Goal: Task Accomplishment & Management: Manage account settings

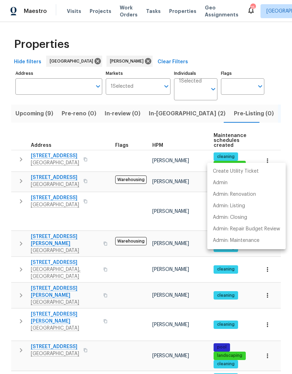
scroll to position [54, 0]
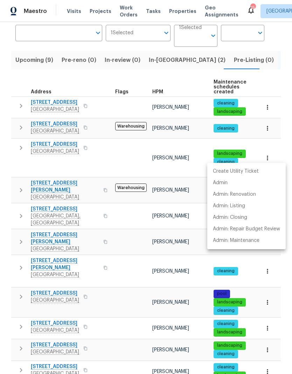
click at [22, 152] on div at bounding box center [146, 187] width 292 height 374
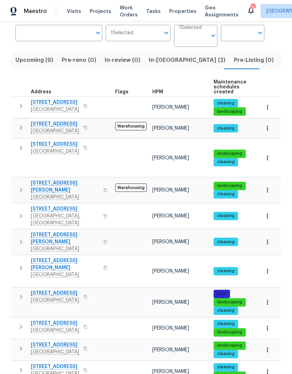
click at [19, 151] on icon "button" at bounding box center [21, 148] width 8 height 8
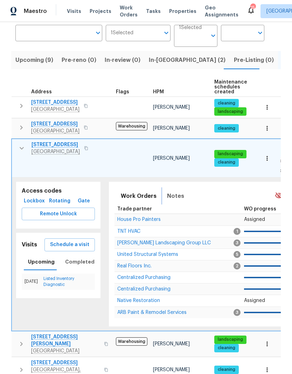
click at [172, 191] on span "Notes" at bounding box center [175, 196] width 17 height 10
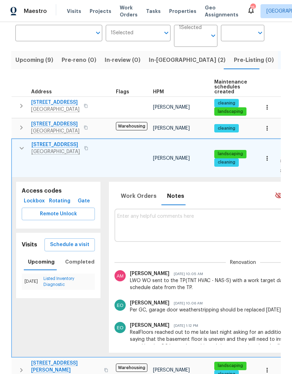
click at [134, 214] on textarea at bounding box center [242, 225] width 251 height 23
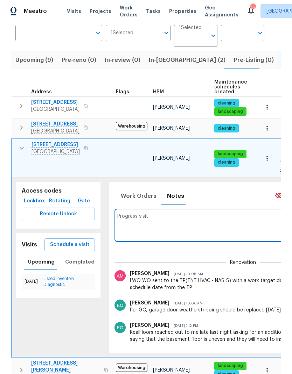
type textarea "Progress"
type textarea "The"
click at [132, 214] on textarea at bounding box center [242, 225] width 251 height 23
click at [135, 214] on textarea at bounding box center [242, 225] width 251 height 23
paste textarea "The HVAC system is currently not cooling the property as expected. Additionally…"
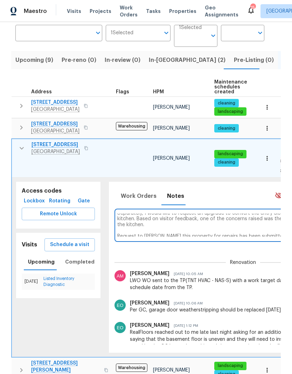
scroll to position [32, 0]
click at [270, 229] on textarea "The HVAC system is currently not cooling the property as expected. Additionally…" at bounding box center [242, 225] width 251 height 23
paste textarea "The HVAC system is currently not cooling the property as expected. Additionally…"
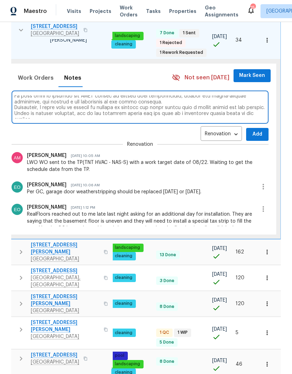
scroll to position [0, 102]
type textarea "The HVAC system is currently not cooling the property as expected. Additionally…"
click at [256, 130] on span "Add" at bounding box center [257, 134] width 11 height 9
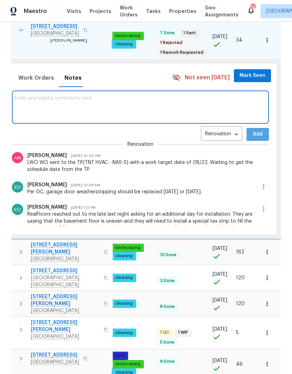
scroll to position [0, 0]
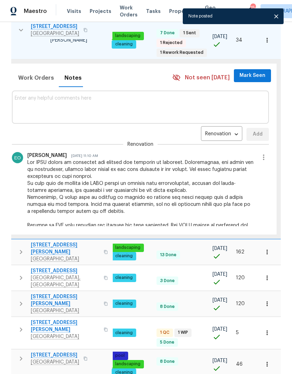
click at [256, 71] on span "Mark Seen" at bounding box center [252, 75] width 26 height 9
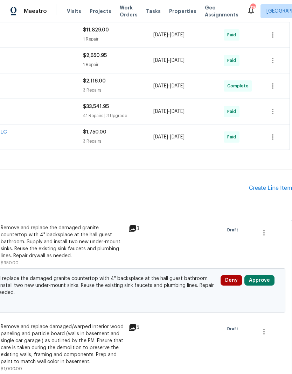
scroll to position [292, 104]
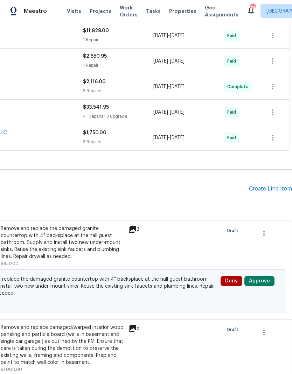
click at [267, 186] on div "Create Line Item" at bounding box center [270, 189] width 43 height 7
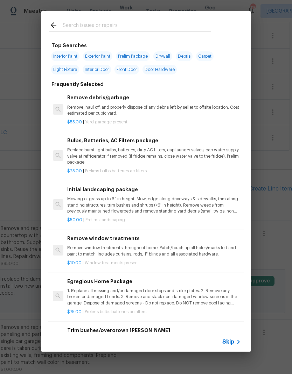
click at [96, 22] on input "text" at bounding box center [137, 26] width 148 height 10
type input "Hvac"
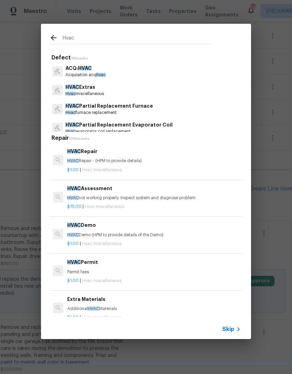
click at [76, 87] on span "HVAC" at bounding box center [72, 87] width 14 height 5
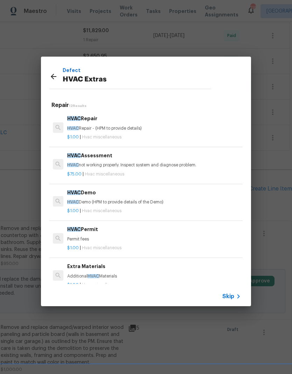
click at [208, 163] on p "HVAC not working properly. Inspect system and diagnose problem." at bounding box center [154, 165] width 174 height 6
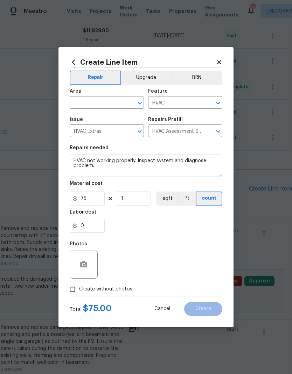
click at [88, 103] on input "text" at bounding box center [97, 103] width 55 height 11
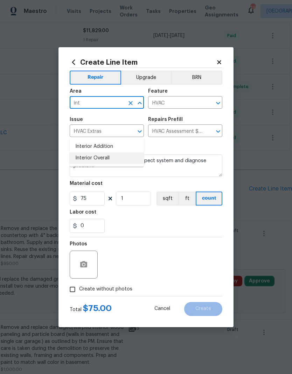
click at [85, 153] on li "Interior Overall" at bounding box center [107, 159] width 74 height 12
type input "Interior Overall"
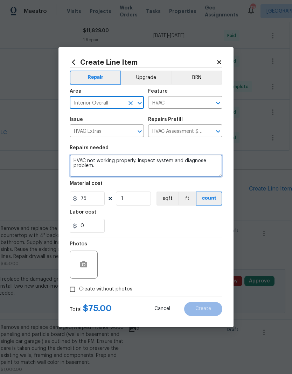
click at [112, 170] on textarea "HVAC not working properly. Inspect system and diagnose problem." at bounding box center [146, 166] width 153 height 22
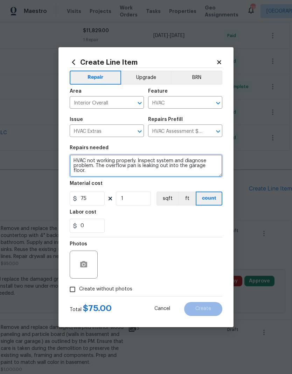
type textarea "HVAC not working properly. Inspect system and diagnose problem. The overflow pa…"
click at [133, 219] on div "0" at bounding box center [146, 226] width 153 height 14
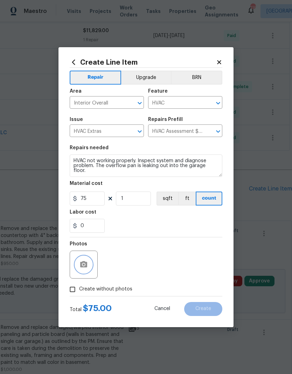
click at [82, 270] on button "button" at bounding box center [83, 264] width 17 height 17
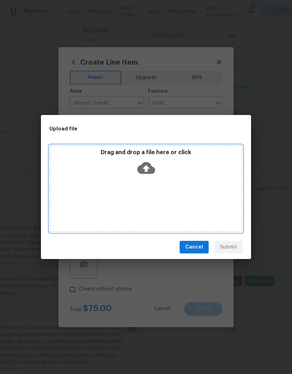
click at [147, 171] on icon at bounding box center [146, 168] width 18 height 18
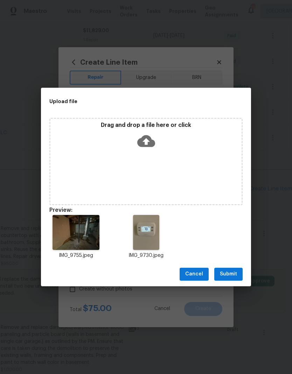
click at [221, 267] on div "Cancel Submit" at bounding box center [146, 274] width 210 height 24
click at [228, 268] on button "Submit" at bounding box center [228, 274] width 28 height 13
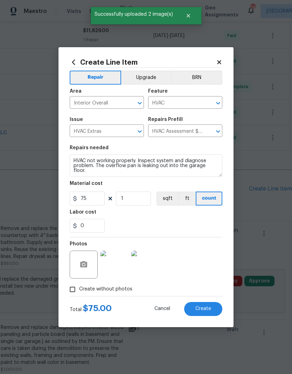
click at [203, 311] on span "Create" at bounding box center [203, 308] width 16 height 5
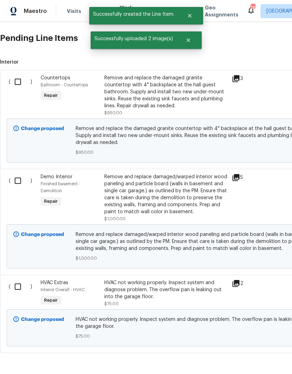
scroll to position [443, 0]
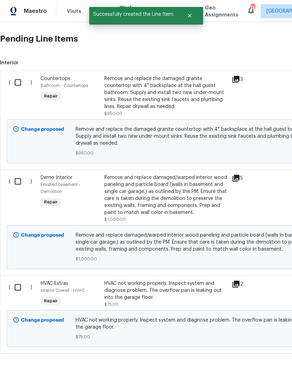
click at [17, 280] on input "checkbox" at bounding box center [20, 287] width 20 height 15
checkbox input "true"
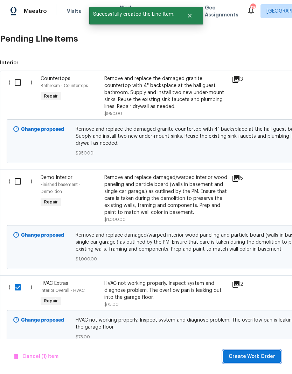
click at [256, 358] on span "Create Work Order" at bounding box center [251, 357] width 47 height 9
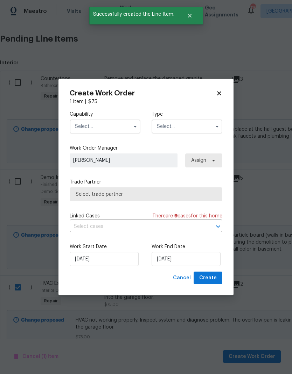
click at [90, 132] on input "text" at bounding box center [105, 127] width 71 height 14
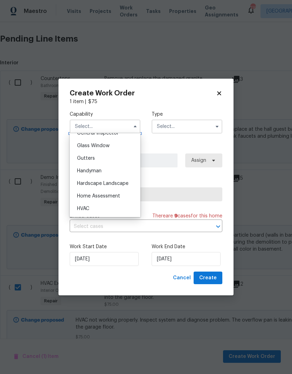
scroll to position [360, 0]
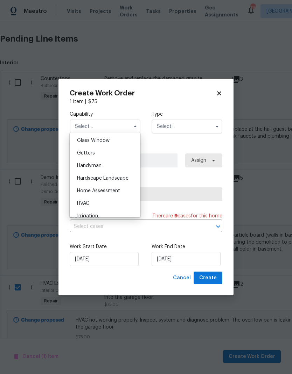
click at [79, 206] on div "HVAC" at bounding box center [104, 203] width 67 height 13
type input "HVAC"
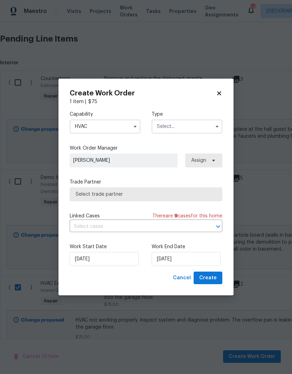
click at [172, 129] on input "text" at bounding box center [186, 127] width 71 height 14
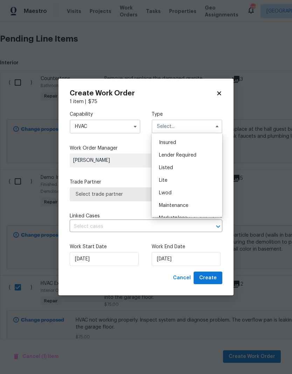
scroll to position [50, 0]
click at [160, 165] on span "Listed" at bounding box center [166, 167] width 14 height 5
type input "Listed"
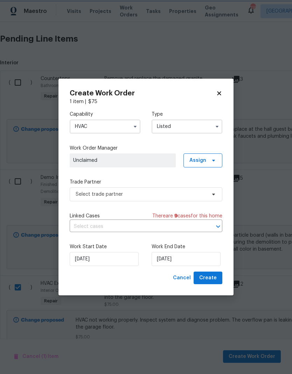
scroll to position [0, 0]
click at [212, 165] on span "Assign" at bounding box center [202, 161] width 39 height 14
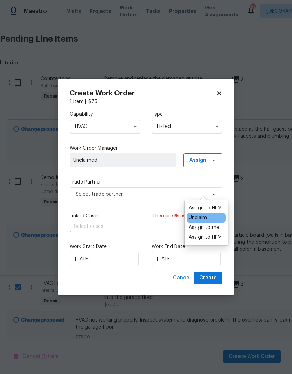
click at [210, 224] on div "Assign to me" at bounding box center [204, 227] width 30 height 7
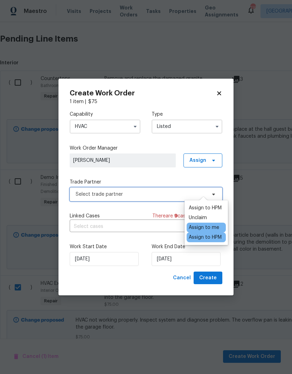
click at [82, 196] on span "Select trade partner" at bounding box center [141, 194] width 130 height 7
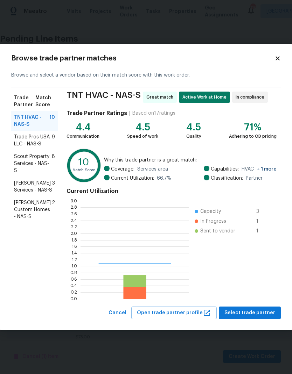
scroll to position [98, 108]
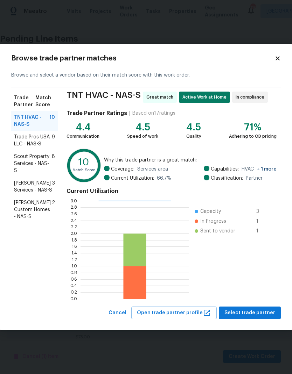
click at [252, 323] on div "Browse trade partner matches Browse and select a vendor based on their match sc…" at bounding box center [146, 187] width 292 height 287
click at [255, 311] on span "Select trade partner" at bounding box center [249, 313] width 51 height 9
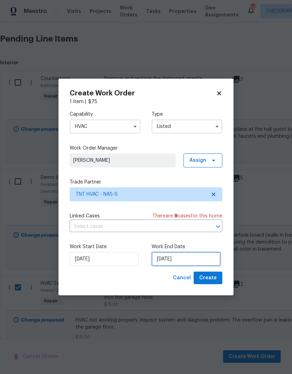
click at [206, 266] on input "[DATE]" at bounding box center [185, 259] width 69 height 14
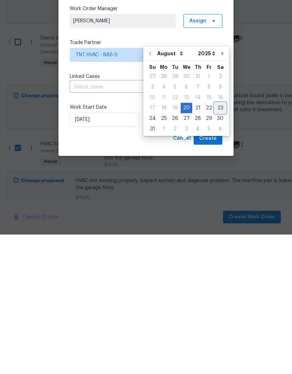
click at [214, 243] on div "23" at bounding box center [219, 248] width 11 height 10
type input "[DATE]"
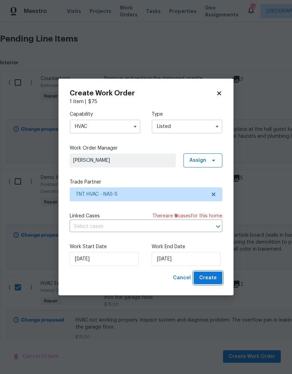
click at [210, 274] on button "Create" at bounding box center [207, 278] width 29 height 13
checkbox input "false"
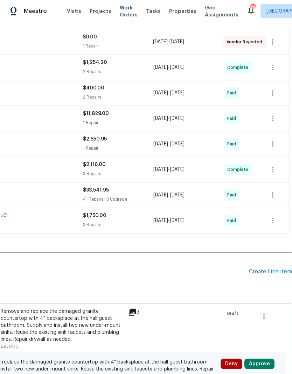
scroll to position [234, 104]
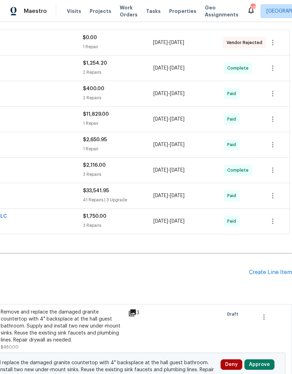
click at [273, 256] on div "Pending Line Items Create Line Item" at bounding box center [93, 272] width 395 height 33
click at [276, 269] on div "Create Line Item" at bounding box center [270, 272] width 43 height 7
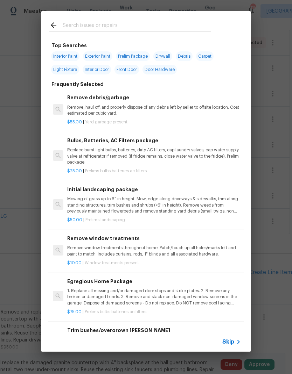
click at [88, 22] on input "text" at bounding box center [137, 26] width 148 height 10
type input "Acid"
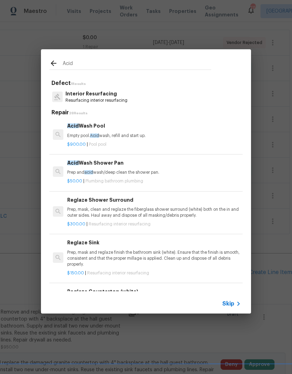
click at [82, 168] on div "Acid Wash Shower Pan Prep and acid wash/deep clean the shower pan." at bounding box center [154, 167] width 174 height 17
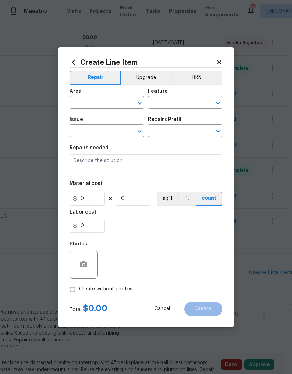
type input "Plumbing"
type input "Bathroom Plumbing"
type textarea "Prep and acid wash/deep clean the shower pan."
type input "1"
type input "Acid Wash Shower Pan $50.00"
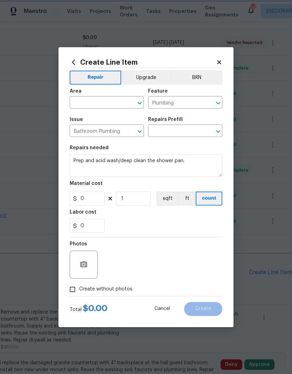
type input "50"
click at [82, 168] on div "Create Line Item Repair Upgrade BRN Area ​ Feature Plumbing ​ Issue Bathroom Pl…" at bounding box center [145, 187] width 175 height 280
click at [85, 103] on input "text" at bounding box center [97, 103] width 55 height 11
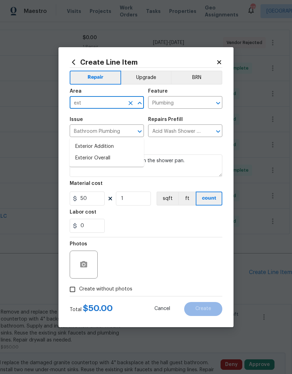
click at [85, 153] on li "Exterior Overall" at bounding box center [107, 159] width 74 height 12
type input "Exterior Overall"
click at [127, 135] on icon "Clear" at bounding box center [130, 131] width 7 height 7
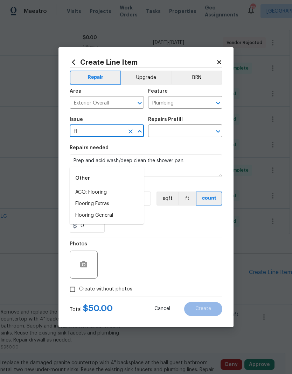
type input "f"
type input "c"
click at [85, 187] on li "Pressure Washing" at bounding box center [107, 193] width 74 height 12
type input "Pressure Washing"
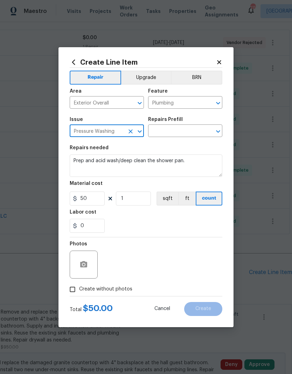
click at [166, 131] on input "text" at bounding box center [175, 131] width 55 height 11
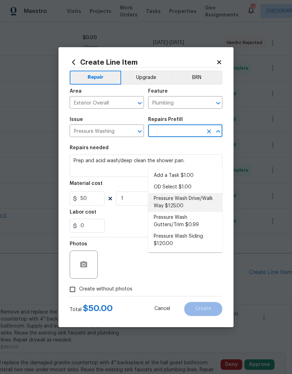
click at [163, 193] on li "Pressure Wash Drive/Walk Way $125.00" at bounding box center [185, 202] width 74 height 19
type input "Pressure Wash Drive/Walk Way $125.00"
type input "Siding"
type textarea "Pressure wash the driveways/walkways as directed by the PM. Ensure that all deb…"
type input "Pressure Wash Drive/Walk Way $125.00"
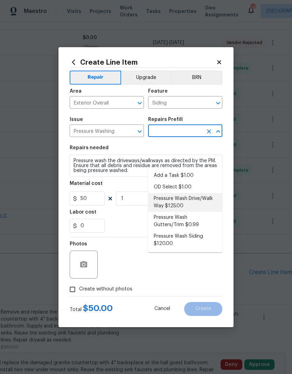
type input "125"
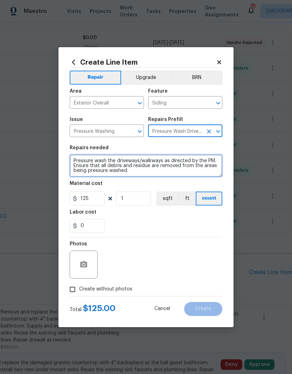
click at [78, 157] on textarea "Pressure wash the driveways/walkways as directed by the PM. Ensure that all deb…" at bounding box center [146, 166] width 153 height 22
click at [77, 157] on textarea "Pressure wash the driveways/walkways as directed by the PM. Ensure that all deb…" at bounding box center [146, 166] width 153 height 22
click at [81, 160] on textarea "Pressure wash the driveways/walkways as directed by the PM. Ensure that all deb…" at bounding box center [146, 166] width 153 height 22
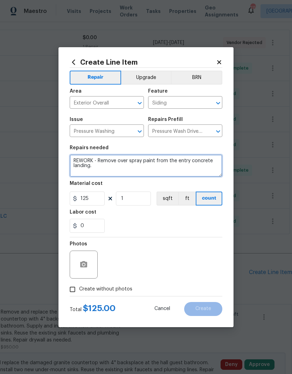
type textarea "REWORK - Remove over spray paint from the entry concrete landing."
click at [135, 218] on div "Labor cost" at bounding box center [146, 214] width 153 height 9
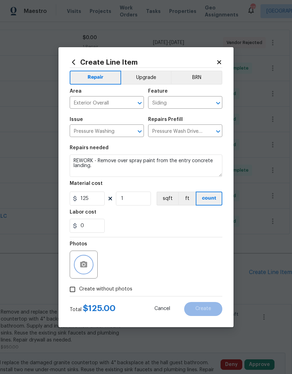
click at [79, 264] on icon "button" at bounding box center [83, 265] width 8 height 8
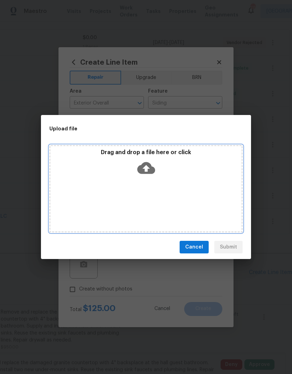
click at [145, 168] on icon at bounding box center [146, 168] width 18 height 18
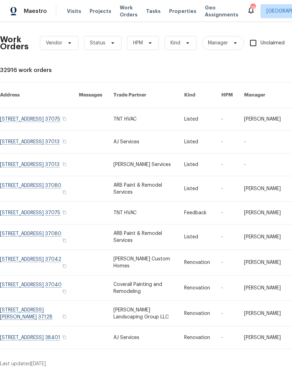
click at [129, 116] on link at bounding box center [148, 119] width 71 height 22
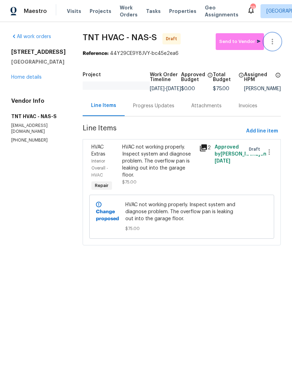
click at [280, 41] on button "button" at bounding box center [272, 41] width 17 height 17
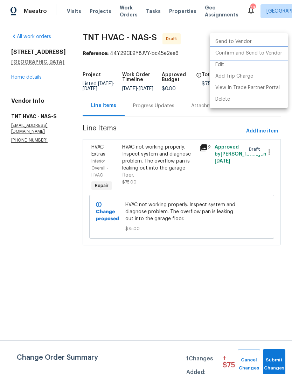
click at [273, 54] on li "Confirm and Send to Vendor" at bounding box center [249, 54] width 78 height 12
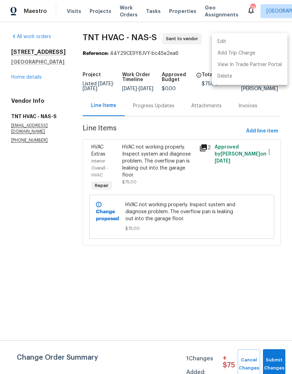
click at [146, 116] on div at bounding box center [146, 187] width 292 height 374
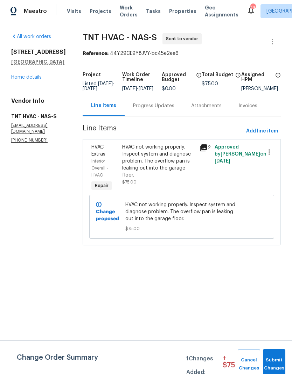
click at [146, 109] on div "Progress Updates" at bounding box center [153, 105] width 41 height 7
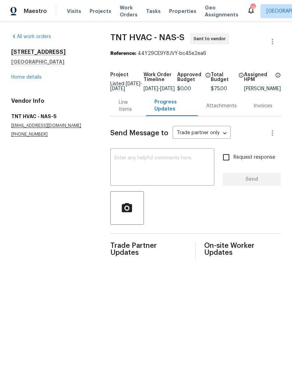
click at [130, 167] on textarea at bounding box center [161, 168] width 95 height 24
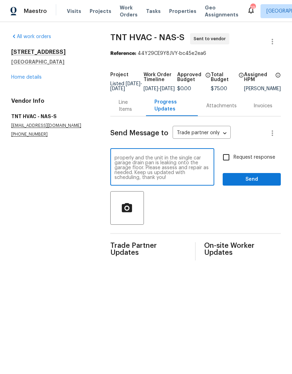
type textarea "The HVAC system isn't cooling the home properly and the unit in the single car …"
click at [228, 161] on input "Request response" at bounding box center [226, 157] width 15 height 15
checkbox input "true"
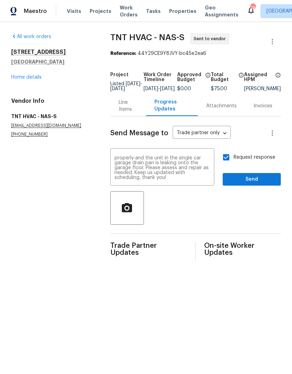
scroll to position [5, 0]
click at [254, 184] on span "Send" at bounding box center [251, 179] width 47 height 9
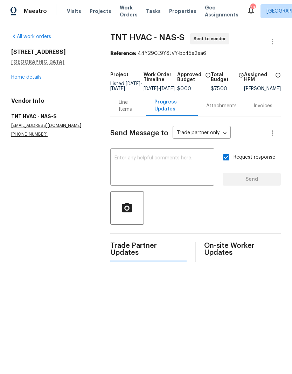
scroll to position [0, 0]
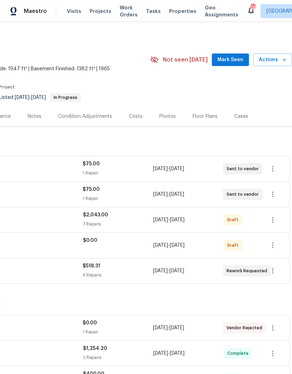
scroll to position [0, 104]
click at [271, 247] on icon "button" at bounding box center [272, 245] width 8 height 8
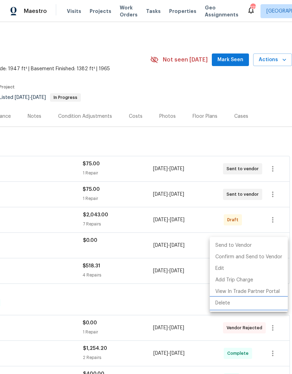
click at [234, 300] on li "Delete" at bounding box center [249, 304] width 78 height 12
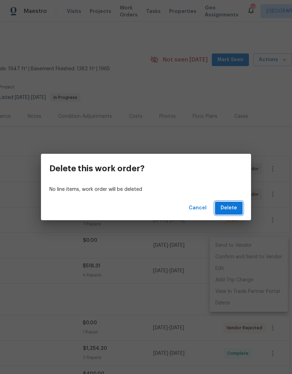
click at [233, 208] on span "Delete" at bounding box center [228, 208] width 16 height 9
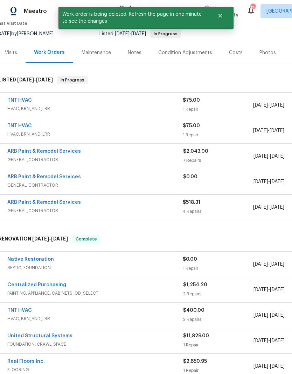
scroll to position [64, 4]
click at [123, 99] on div "TNT HVAC" at bounding box center [94, 101] width 175 height 8
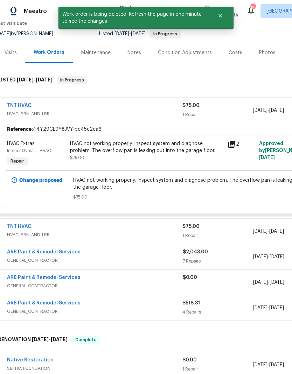
click at [128, 233] on span "HVAC, BRN_AND_LRR" at bounding box center [94, 235] width 175 height 7
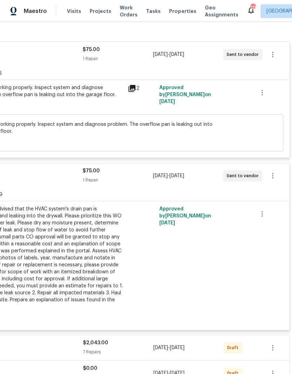
scroll to position [120, 104]
click at [269, 183] on button "button" at bounding box center [272, 176] width 17 height 17
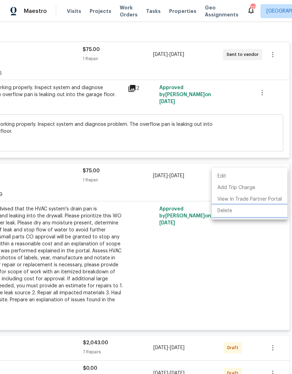
click at [257, 212] on li "Delete" at bounding box center [250, 211] width 76 height 12
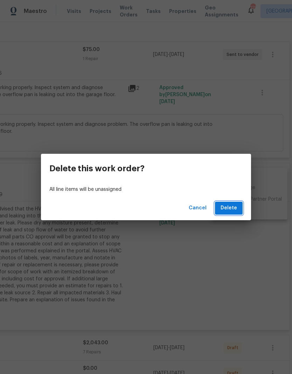
click at [230, 210] on span "Delete" at bounding box center [228, 208] width 16 height 9
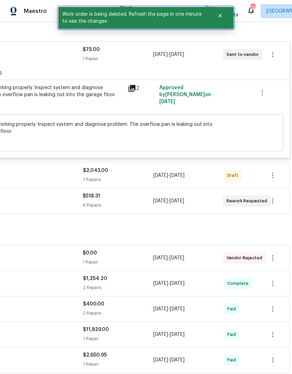
click at [222, 12] on button "Close" at bounding box center [219, 16] width 23 height 14
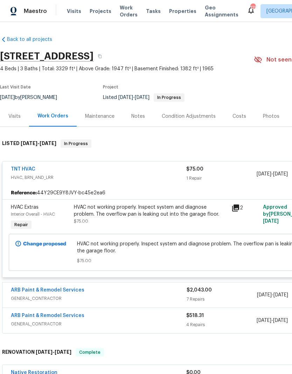
scroll to position [0, 0]
click at [122, 14] on span "Work Orders" at bounding box center [129, 11] width 18 height 14
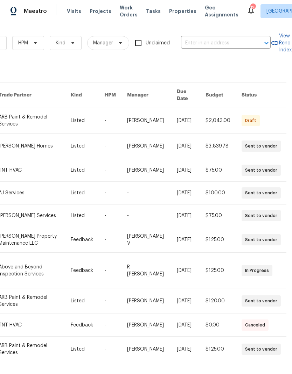
scroll to position [0, 115]
click at [204, 38] on input "text" at bounding box center [216, 43] width 70 height 11
type input "203 sn"
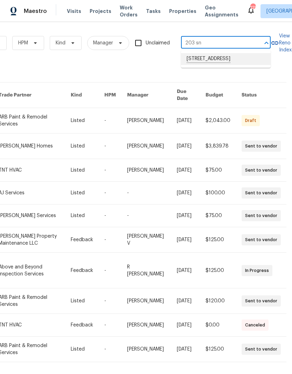
click at [200, 60] on li "203 Snug Harbor Dr, Hendersonville, TN 37075" at bounding box center [226, 59] width 90 height 12
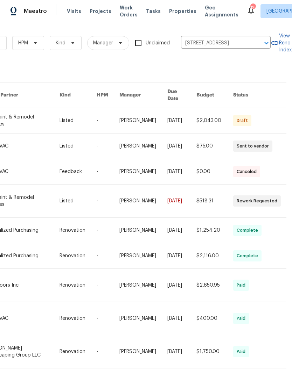
click at [28, 168] on link at bounding box center [22, 171] width 74 height 25
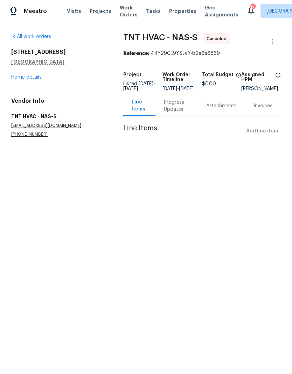
click at [174, 113] on div "Progress Updates" at bounding box center [177, 106] width 26 height 14
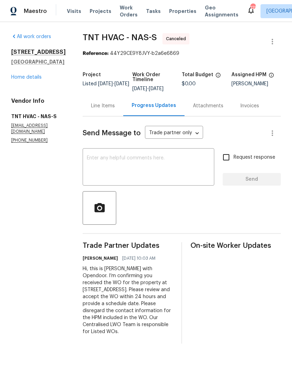
click at [137, 169] on textarea at bounding box center [148, 168] width 123 height 24
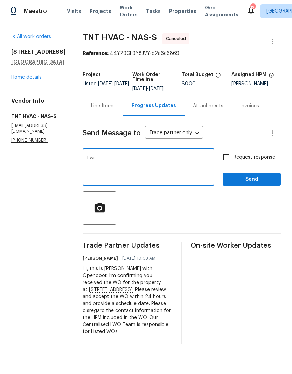
type textarea "I"
type textarea "Please cancel this work order as I will be addressing this issue with another w…"
click at [251, 159] on span "Request response" at bounding box center [254, 157] width 42 height 7
click at [233, 159] on input "Request response" at bounding box center [226, 157] width 15 height 15
checkbox input "true"
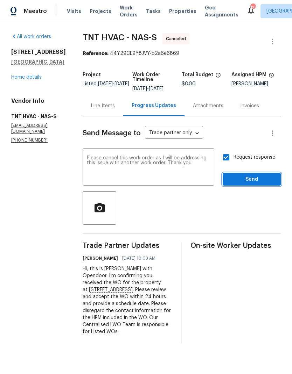
click at [258, 180] on span "Send" at bounding box center [251, 179] width 47 height 9
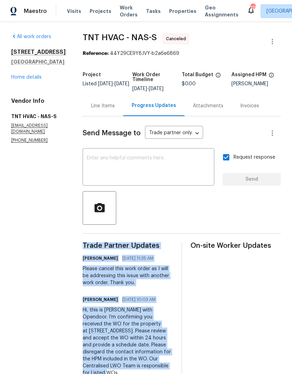
click at [29, 80] on link "Home details" at bounding box center [26, 77] width 30 height 5
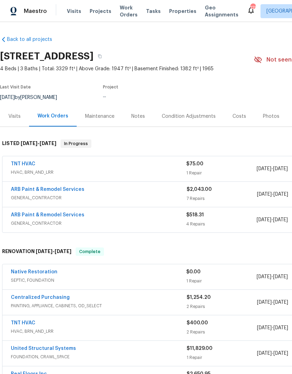
click at [26, 98] on div "8/20/2025 by Eric Ovalle" at bounding box center [32, 97] width 65 height 8
click at [102, 54] on icon "button" at bounding box center [100, 56] width 4 height 4
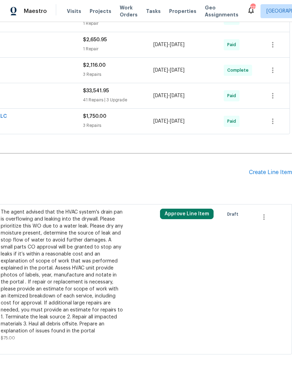
scroll to position [334, 104]
click at [266, 217] on icon "button" at bounding box center [264, 217] width 8 height 8
click at [269, 216] on li "Cancel" at bounding box center [268, 217] width 27 height 12
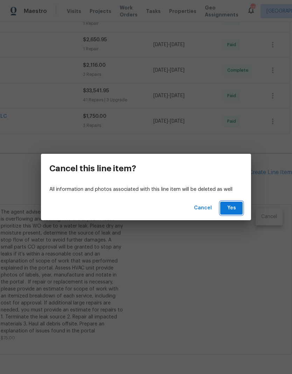
click at [232, 208] on span "Yes" at bounding box center [231, 208] width 11 height 9
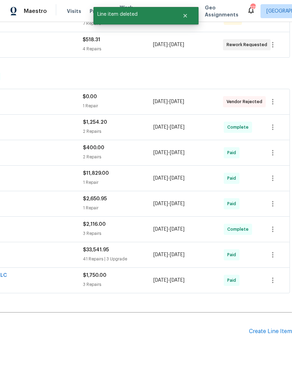
click at [266, 328] on div "Create Line Item" at bounding box center [270, 331] width 43 height 7
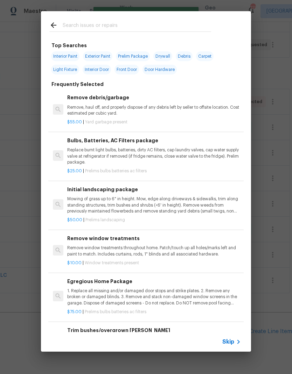
click at [90, 28] on input "text" at bounding box center [137, 26] width 148 height 10
type input "Land"
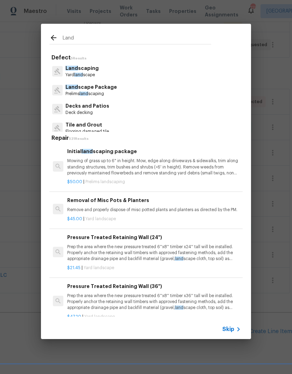
click at [75, 68] on span "Land" at bounding box center [71, 68] width 13 height 5
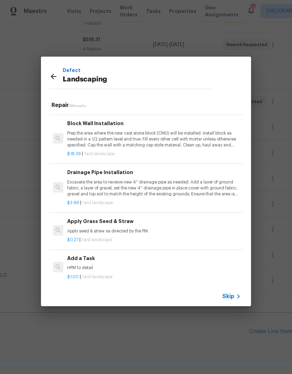
scroll to position [484, 0]
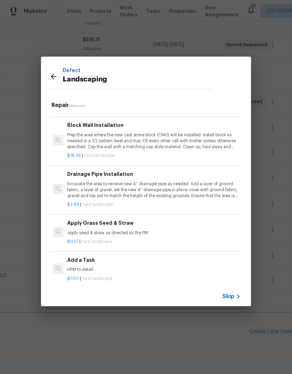
click at [174, 267] on p "HPM to detail" at bounding box center [154, 270] width 174 height 6
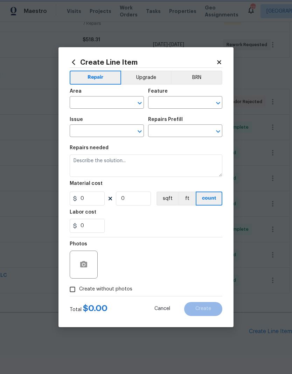
type input "Landscaping"
type input "Add a Task $1.00"
type textarea "HPM to detail"
type input "1"
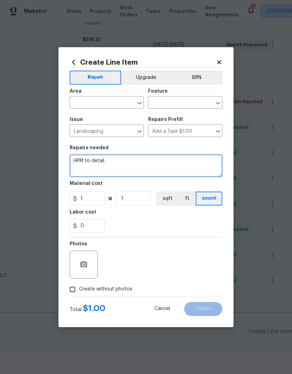
click at [75, 160] on textarea "HPM to detail" at bounding box center [146, 166] width 153 height 22
click at [91, 108] on input "text" at bounding box center [97, 103] width 55 height 11
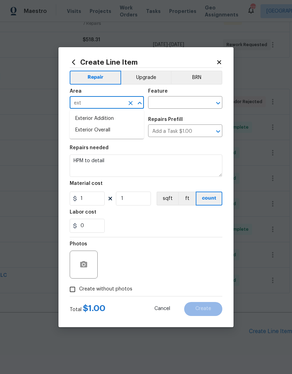
click at [83, 134] on li "Exterior Overall" at bounding box center [107, 131] width 74 height 12
type input "Exterior Overall"
click at [83, 134] on input "Landscaping" at bounding box center [97, 131] width 55 height 11
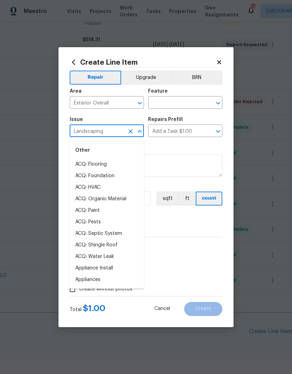
click at [197, 102] on input "text" at bounding box center [175, 103] width 55 height 11
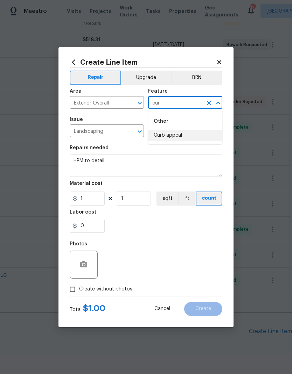
click at [187, 138] on li "Curb appeal" at bounding box center [185, 136] width 74 height 12
type input "Curb appeal"
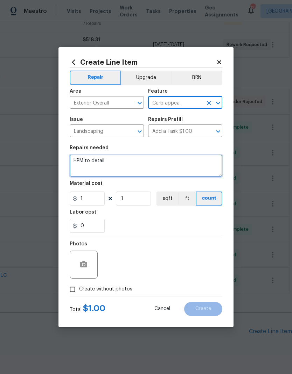
click at [78, 161] on textarea "HPM to detail" at bounding box center [146, 166] width 153 height 22
click at [77, 161] on textarea "HPM to detail" at bounding box center [146, 166] width 153 height 22
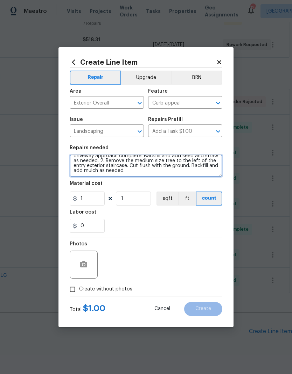
scroll to position [10, 0]
type textarea "Landscaping cleanup. 1. Remove the damage stones at the driveway approach compl…"
click at [131, 217] on div "Labor cost" at bounding box center [146, 214] width 153 height 9
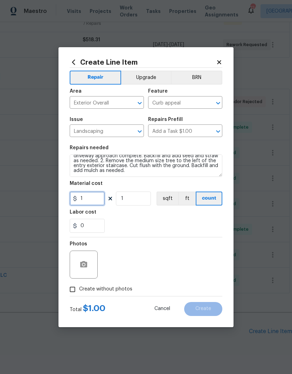
click at [88, 201] on input "1" at bounding box center [87, 199] width 35 height 14
type input "550"
click at [153, 219] on div "Labor cost" at bounding box center [146, 214] width 153 height 9
click at [85, 269] on icon "button" at bounding box center [83, 265] width 8 height 8
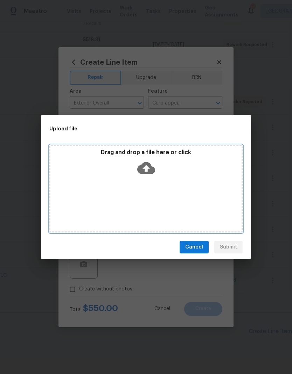
click at [141, 167] on icon at bounding box center [146, 168] width 18 height 12
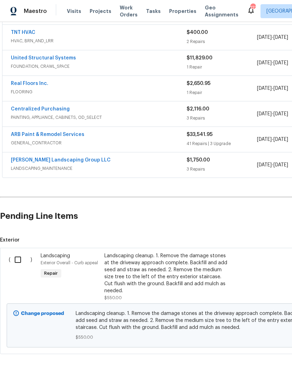
scroll to position [290, 0]
click at [147, 280] on div "Landscaping cleanup. 1. Remove the damage stones at the driveway approach compl…" at bounding box center [165, 274] width 123 height 42
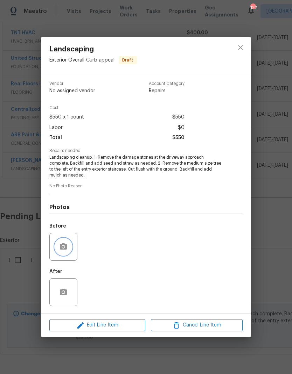
click at [71, 246] on button "button" at bounding box center [63, 247] width 17 height 17
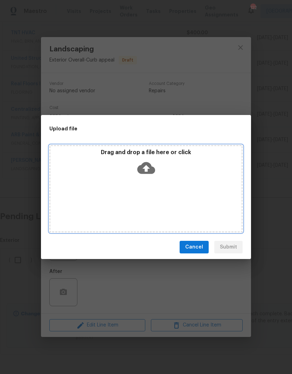
click at [148, 164] on icon at bounding box center [146, 168] width 18 height 12
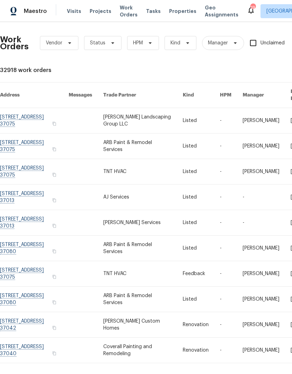
click at [138, 108] on link at bounding box center [143, 120] width 80 height 25
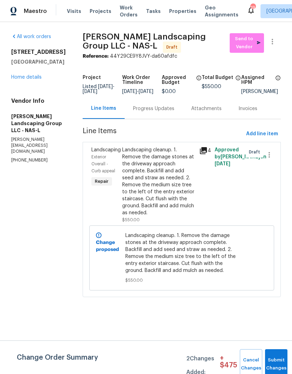
click at [276, 39] on icon "button" at bounding box center [272, 41] width 8 height 8
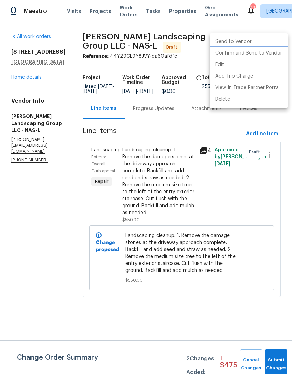
click at [237, 51] on li "Confirm and Send to Vendor" at bounding box center [249, 54] width 78 height 12
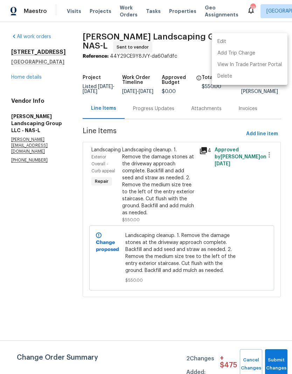
click at [37, 198] on div at bounding box center [146, 187] width 292 height 374
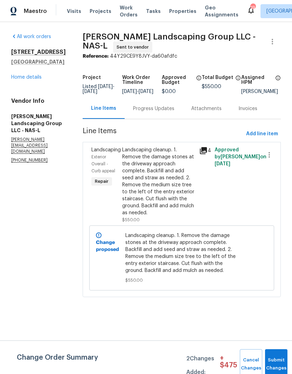
click at [158, 112] on div "Progress Updates" at bounding box center [153, 108] width 41 height 7
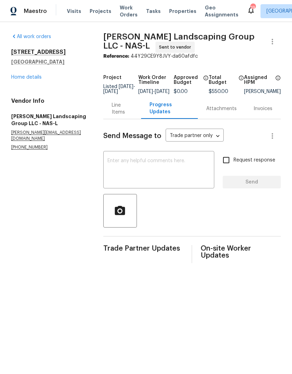
click at [133, 175] on textarea at bounding box center [158, 170] width 102 height 24
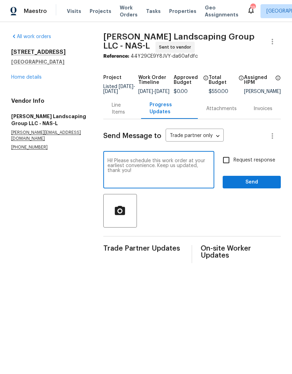
type textarea "Hi! Please schedule this work order at your earliest convenience. Keep us updat…"
click at [232, 165] on input "Request response" at bounding box center [226, 160] width 15 height 15
checkbox input "true"
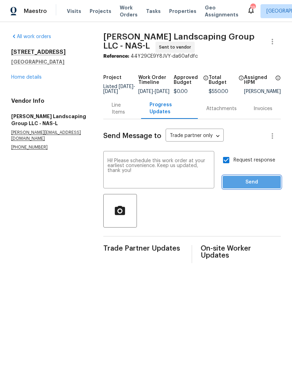
click at [242, 187] on span "Send" at bounding box center [251, 182] width 47 height 9
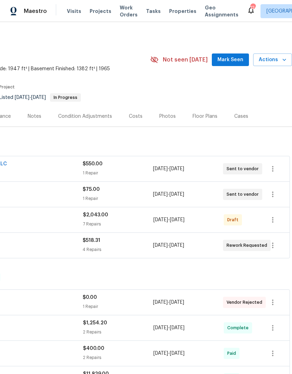
scroll to position [0, 104]
click at [141, 246] on div "$518.31 4 Repairs" at bounding box center [118, 245] width 70 height 17
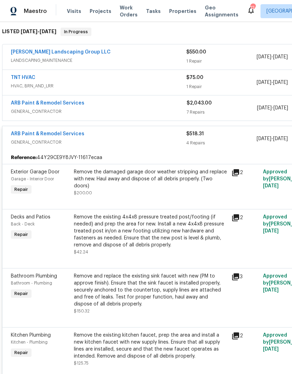
scroll to position [112, 0]
click at [110, 176] on div "Remove the damaged garage door weather stripping and replace with new. Haul awa…" at bounding box center [150, 179] width 153 height 21
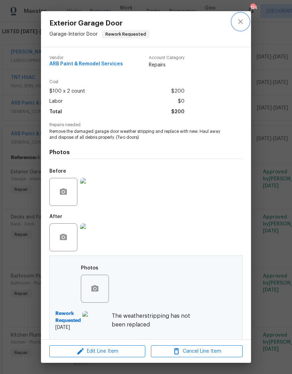
click at [234, 27] on button "close" at bounding box center [240, 21] width 17 height 17
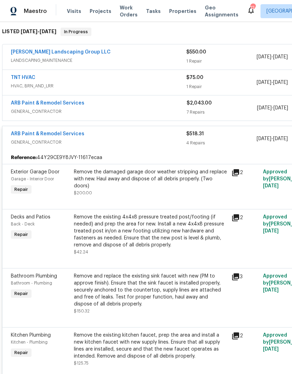
click at [140, 142] on span "GENERAL_CONTRACTOR" at bounding box center [98, 142] width 175 height 7
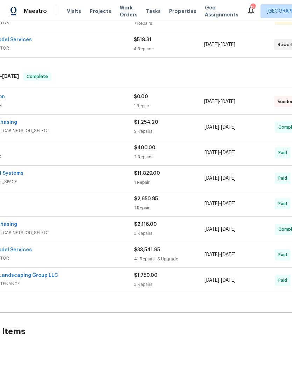
scroll to position [201, 55]
